Goal: Find specific page/section

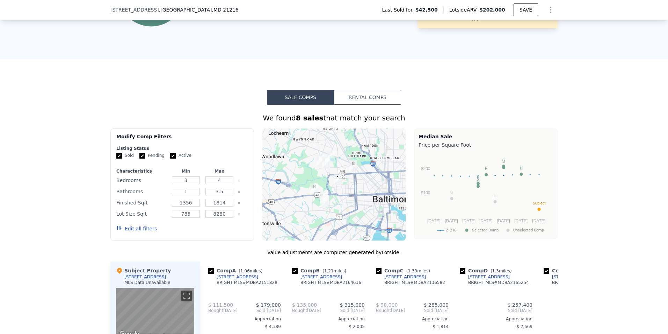
scroll to position [452, 0]
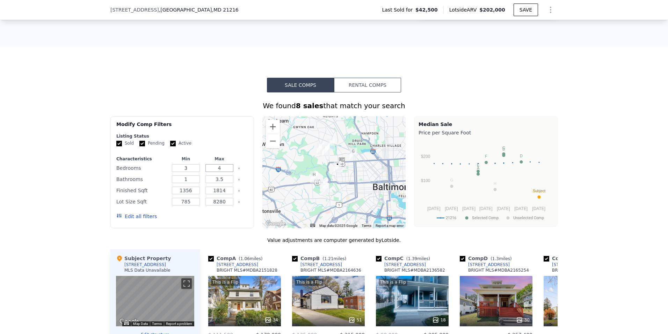
drag, startPoint x: 222, startPoint y: 174, endPoint x: 216, endPoint y: 174, distance: 6.3
click at [216, 172] on input "4" at bounding box center [220, 168] width 28 height 8
type input "3"
drag, startPoint x: 221, startPoint y: 184, endPoint x: 184, endPoint y: 184, distance: 37.8
click at [184, 184] on div "Bathrooms 1 3.5" at bounding box center [182, 179] width 132 height 10
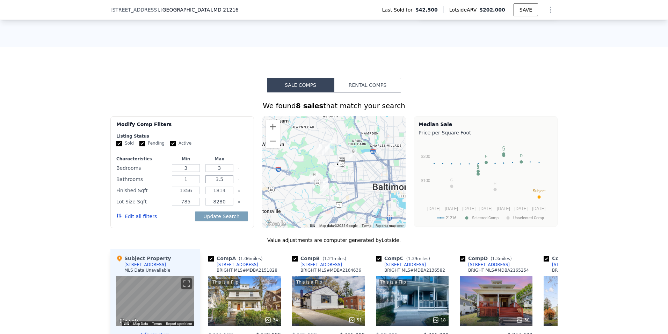
type input "3"
type input "2"
drag, startPoint x: 222, startPoint y: 193, endPoint x: 199, endPoint y: 199, distance: 24.1
click at [199, 195] on div "Finished Sqft 1356 1814" at bounding box center [182, 190] width 132 height 10
type input "1400"
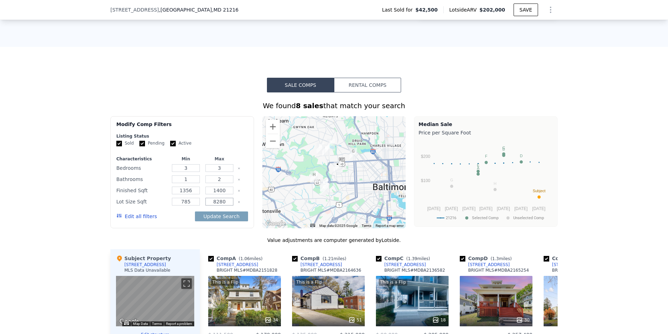
drag, startPoint x: 226, startPoint y: 206, endPoint x: 203, endPoint y: 211, distance: 23.3
click at [204, 206] on div "8280" at bounding box center [219, 201] width 31 height 10
type input "80"
click at [215, 219] on button "Update Search" at bounding box center [221, 216] width 53 height 10
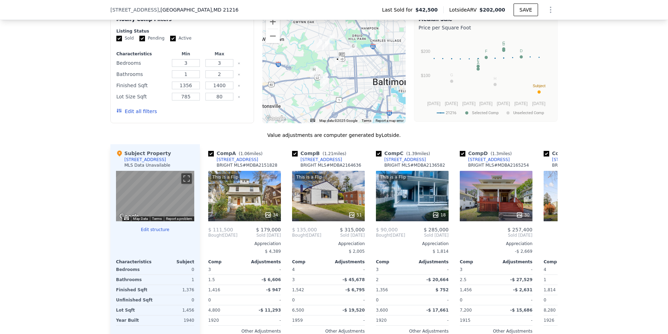
scroll to position [627, 0]
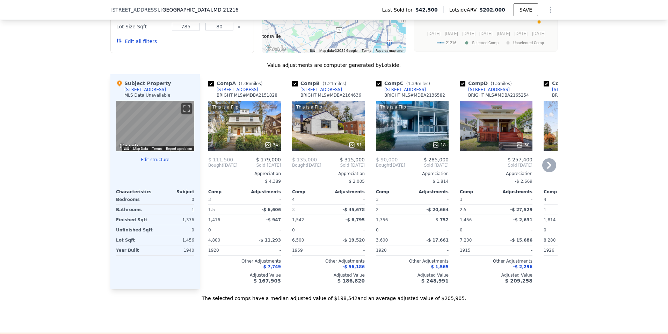
click at [543, 170] on icon at bounding box center [550, 165] width 14 height 14
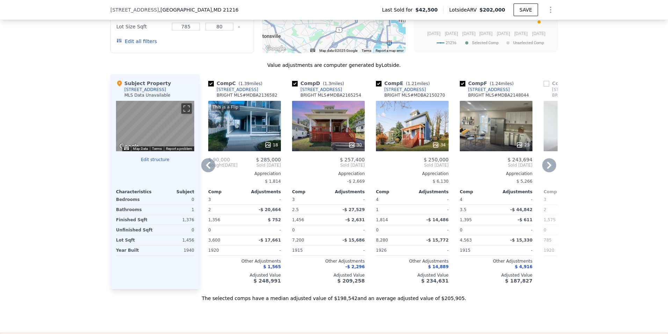
click at [545, 172] on icon at bounding box center [550, 165] width 14 height 14
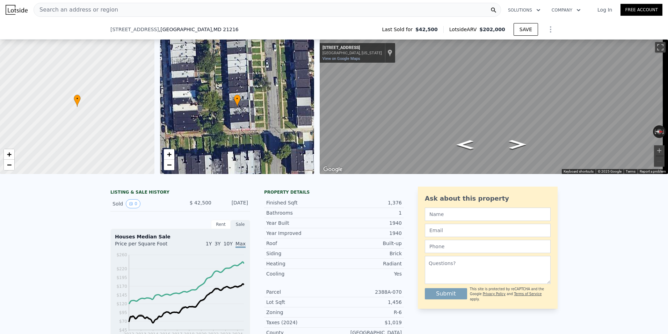
scroll to position [289, 0]
